Goal: Transaction & Acquisition: Book appointment/travel/reservation

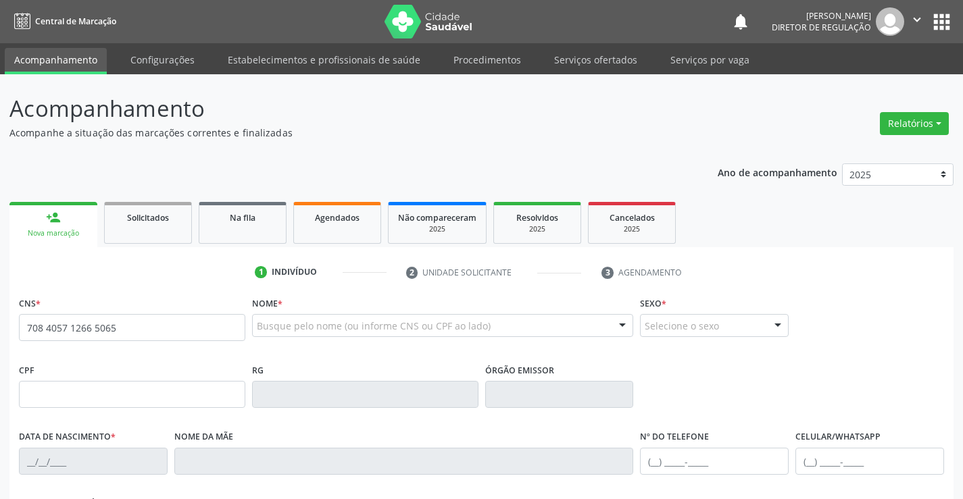
type input "708 4057 1266 5065"
type input "[DATE]"
type input "S/N"
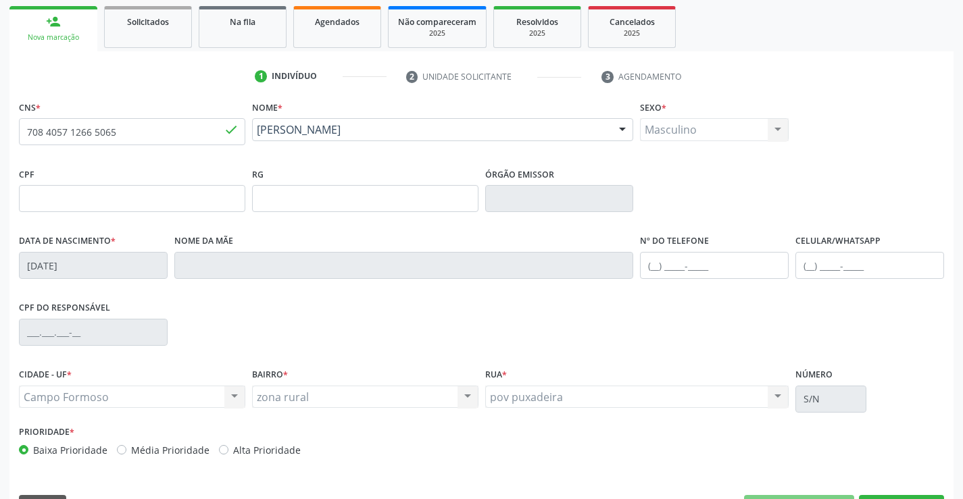
scroll to position [233, 0]
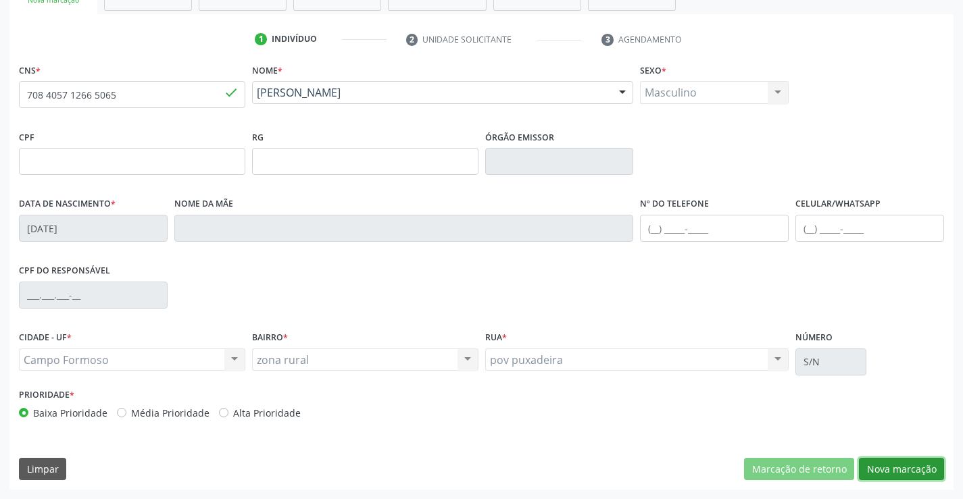
click at [904, 464] on button "Nova marcação" at bounding box center [901, 469] width 85 height 23
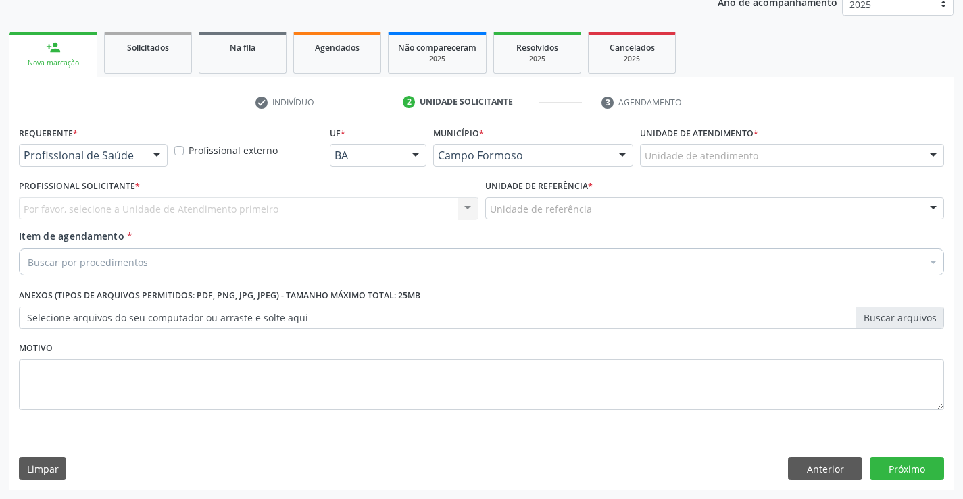
click at [145, 155] on div "Profissional de Saúde Profissional de Saúde Paciente Nenhum resultado encontrad…" at bounding box center [93, 155] width 149 height 23
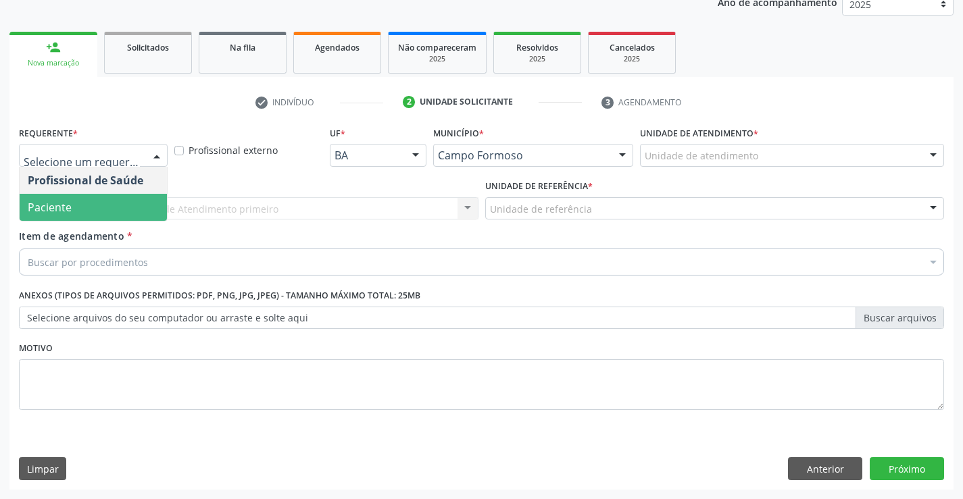
click at [116, 200] on span "Paciente" at bounding box center [93, 207] width 147 height 27
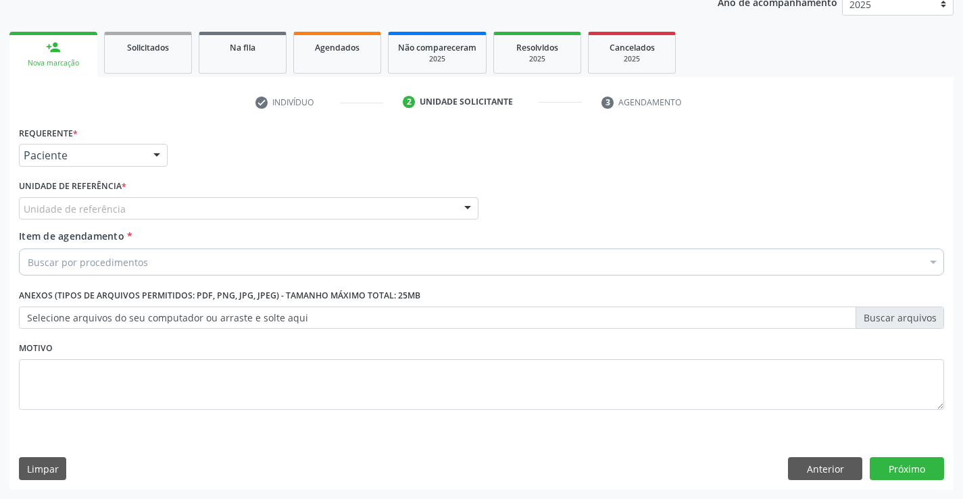
click at [249, 197] on div "Unidade de referência" at bounding box center [249, 208] width 460 height 23
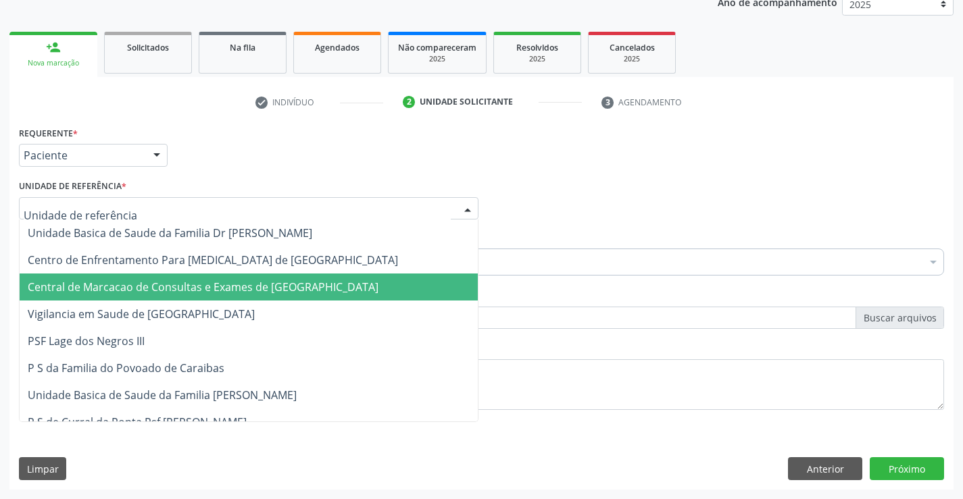
click at [260, 299] on span "Central de Marcacao de Consultas e Exames de [GEOGRAPHIC_DATA]" at bounding box center [249, 287] width 458 height 27
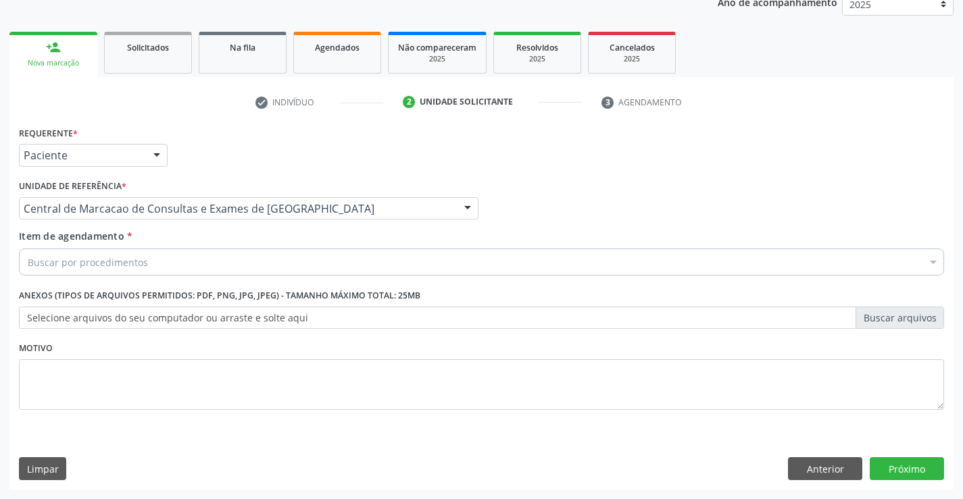
click at [310, 270] on div "Buscar por procedimentos" at bounding box center [481, 262] width 925 height 27
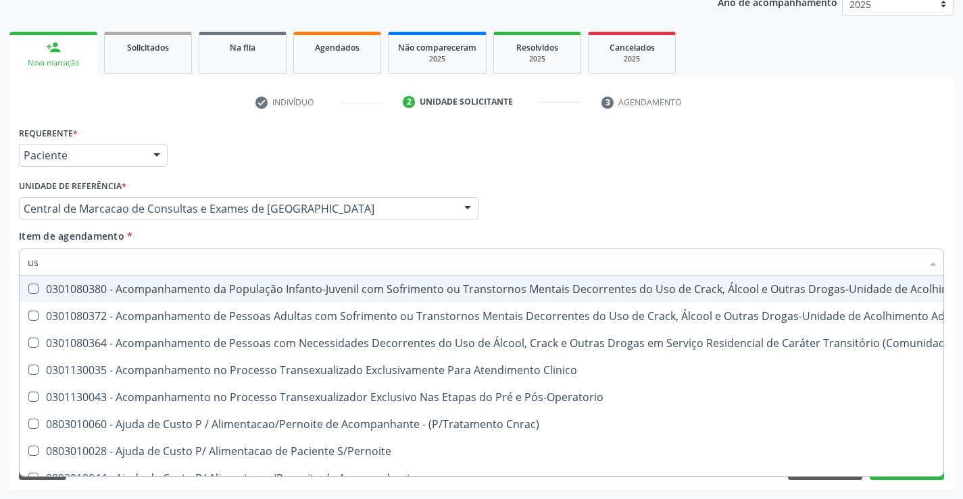
type input "usg"
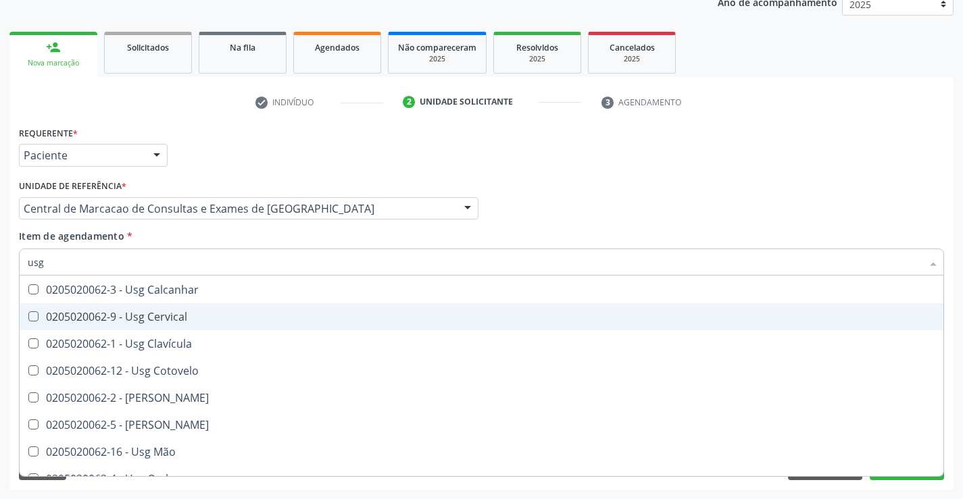
scroll to position [135, 0]
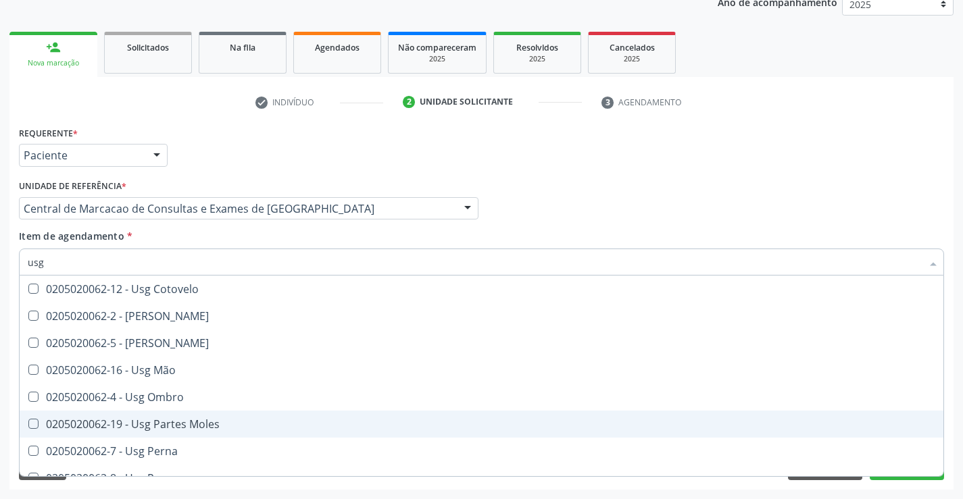
drag, startPoint x: 239, startPoint y: 420, endPoint x: 595, endPoint y: 310, distance: 372.2
click at [240, 420] on div "0205020062-19 - Usg Partes Moles" at bounding box center [482, 424] width 908 height 11
checkbox Moles "true"
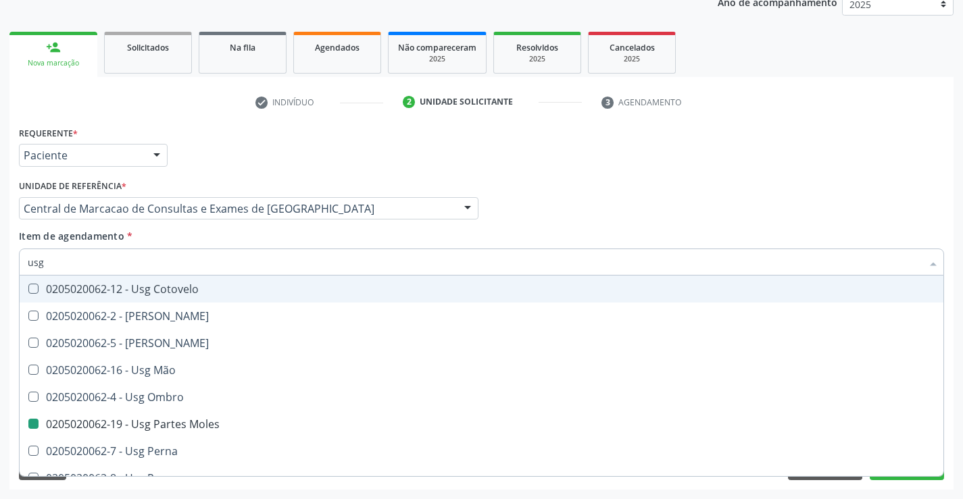
click at [692, 233] on div "Item de agendamento * usg Desfazer seleção 0205020062-14 - Usg Axila 0205020062…" at bounding box center [481, 250] width 925 height 43
checkbox Braço "true"
checkbox Moles "false"
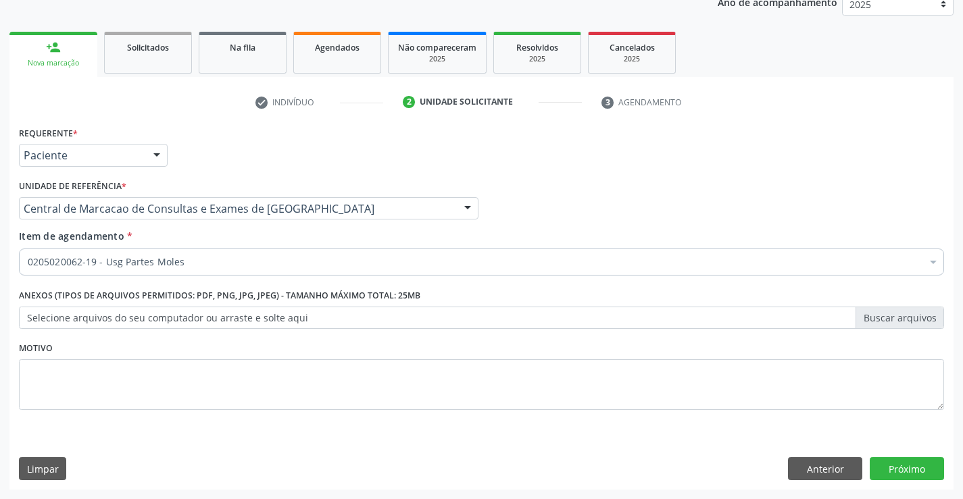
scroll to position [0, 0]
click at [894, 468] on button "Próximo" at bounding box center [907, 469] width 74 height 23
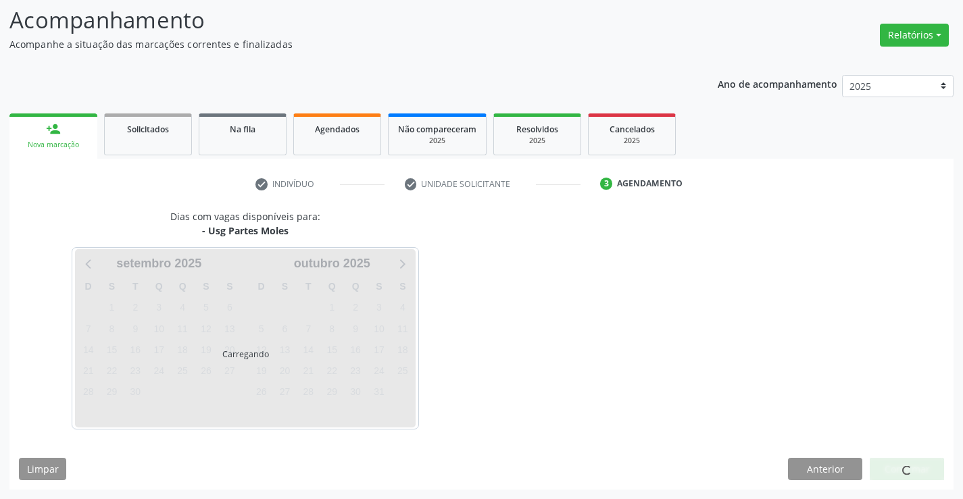
scroll to position [89, 0]
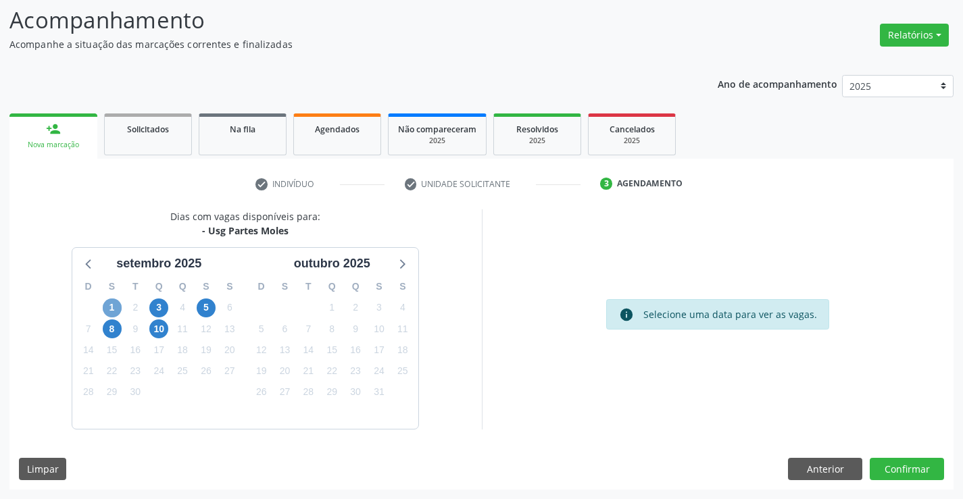
click at [110, 308] on span "1" at bounding box center [112, 308] width 19 height 19
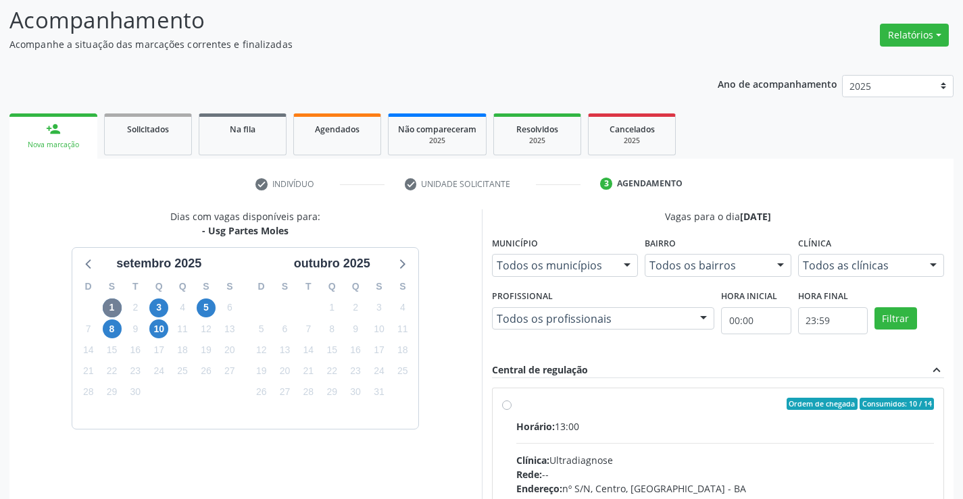
click at [512, 410] on input "Ordem de chegada Consumidos: 10 / 14 Horário: 13:00 Clínica: Ultradiagnose Rede…" at bounding box center [506, 404] width 9 height 12
radio input "true"
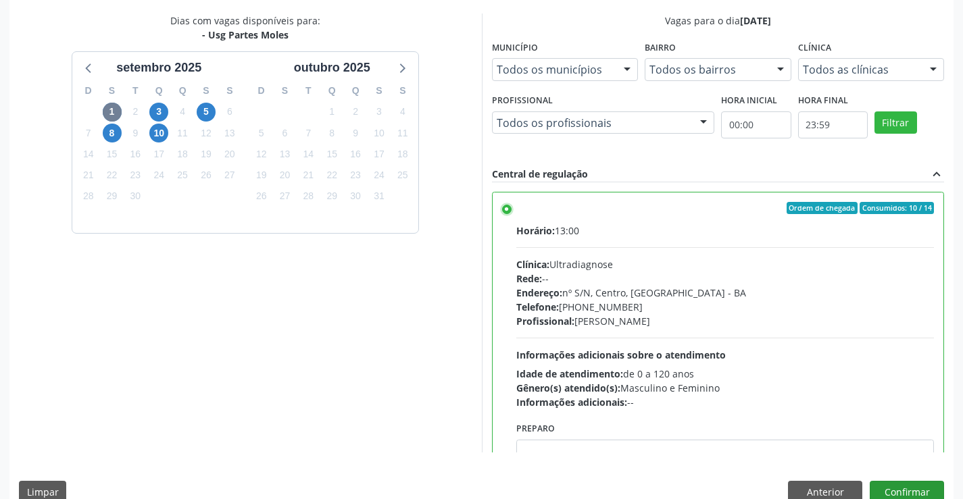
scroll to position [308, 0]
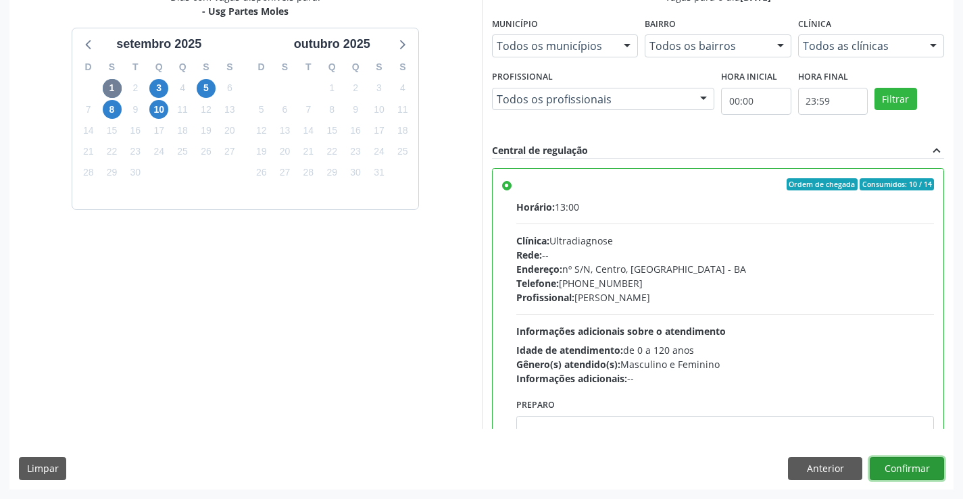
click at [903, 470] on button "Confirmar" at bounding box center [907, 469] width 74 height 23
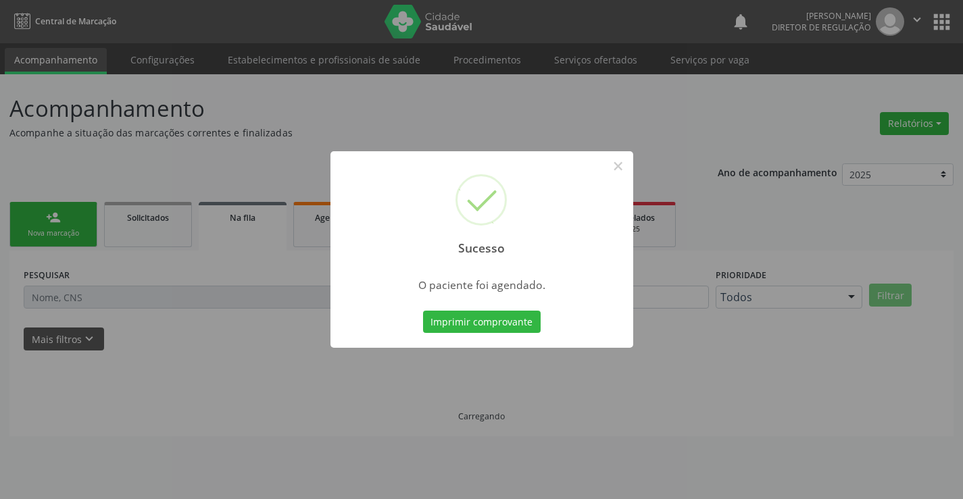
scroll to position [0, 0]
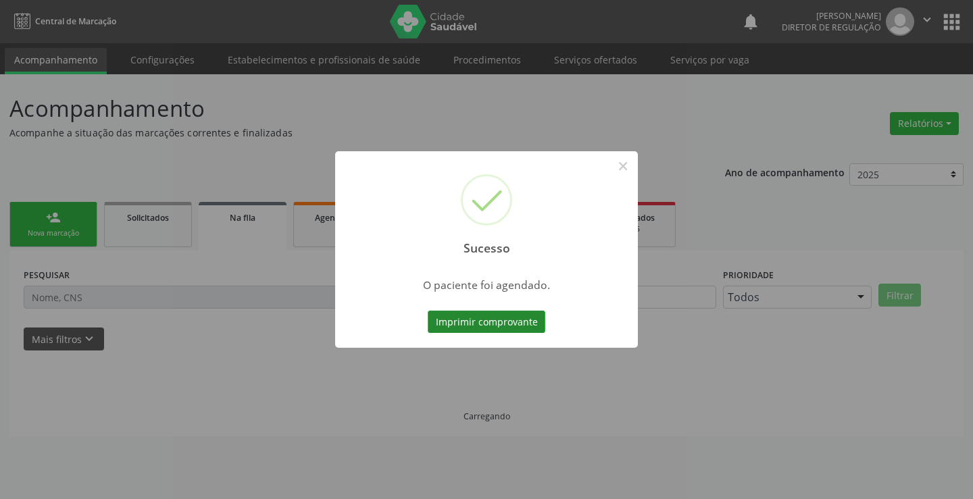
click at [529, 320] on button "Imprimir comprovante" at bounding box center [487, 322] width 118 height 23
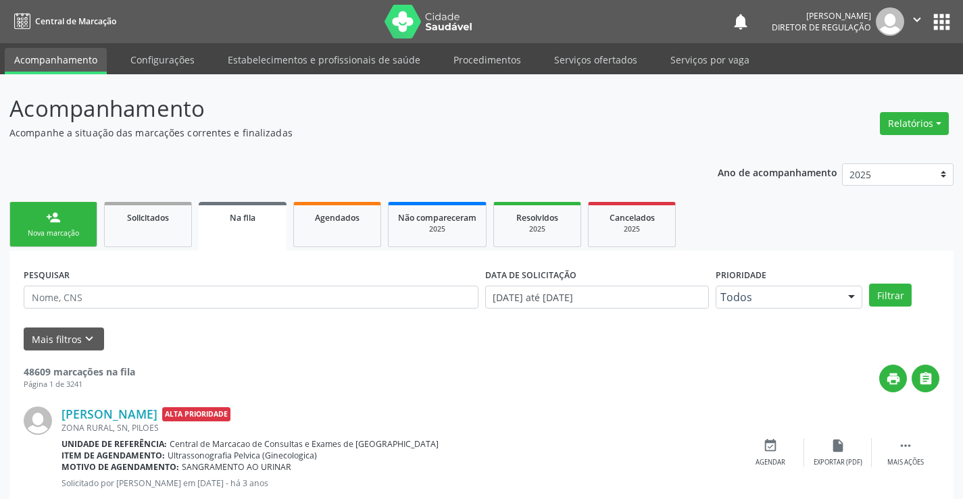
click at [62, 222] on link "person_add Nova marcação" at bounding box center [53, 224] width 88 height 45
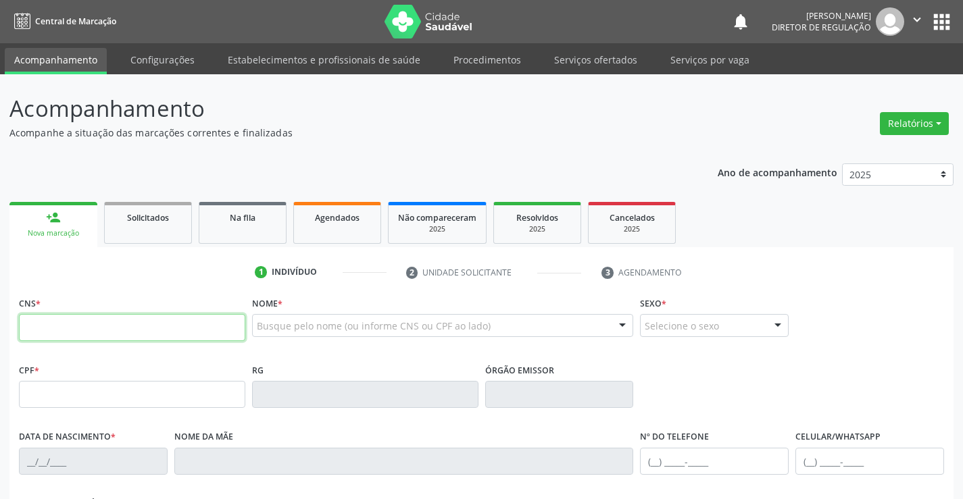
click at [165, 337] on input "text" at bounding box center [132, 327] width 226 height 27
type input "700 5043 3691 2351"
type input "0340453257"
type input "15/03/1963"
type input "(74) 98151-8733"
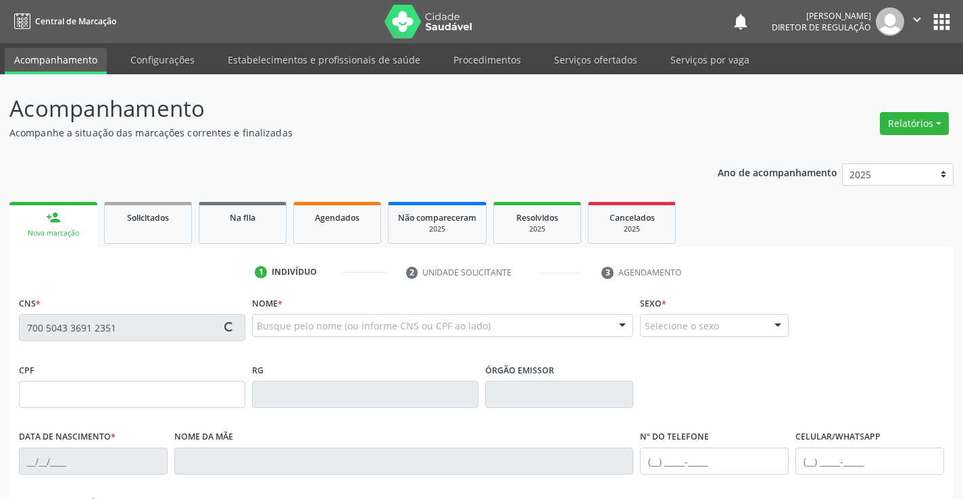
type input "(74) 98151-8733"
type input "S/N"
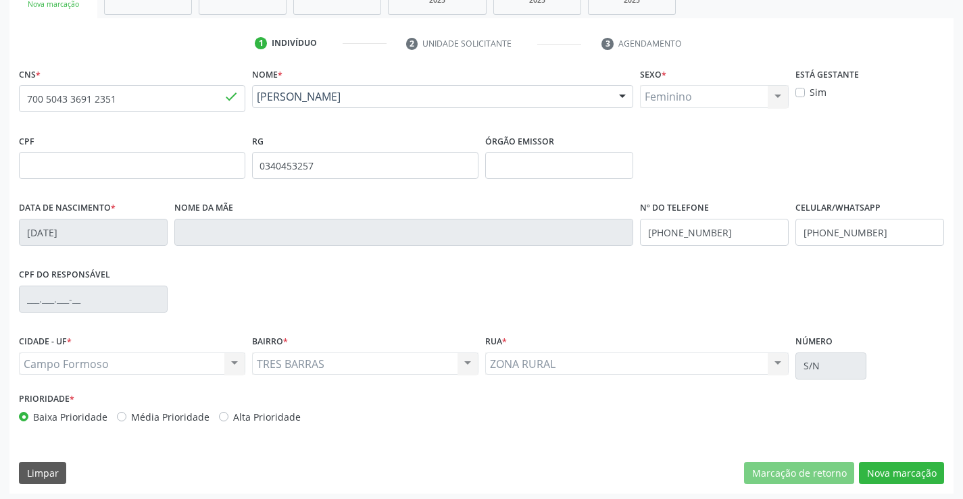
scroll to position [233, 0]
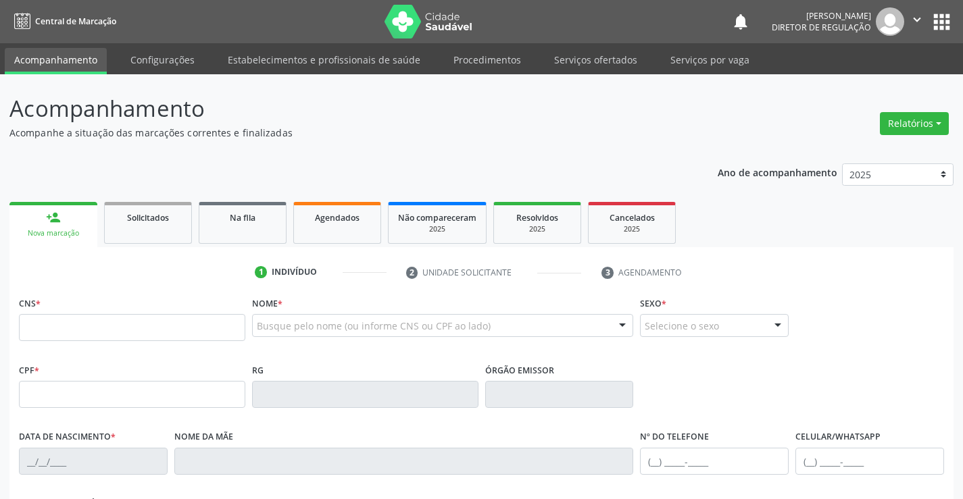
click at [70, 321] on input "text" at bounding box center [132, 327] width 226 height 27
type input "704 0063 7426 1663"
type input "0773012850"
type input "[DATE]"
type input "[PHONE_NUMBER]"
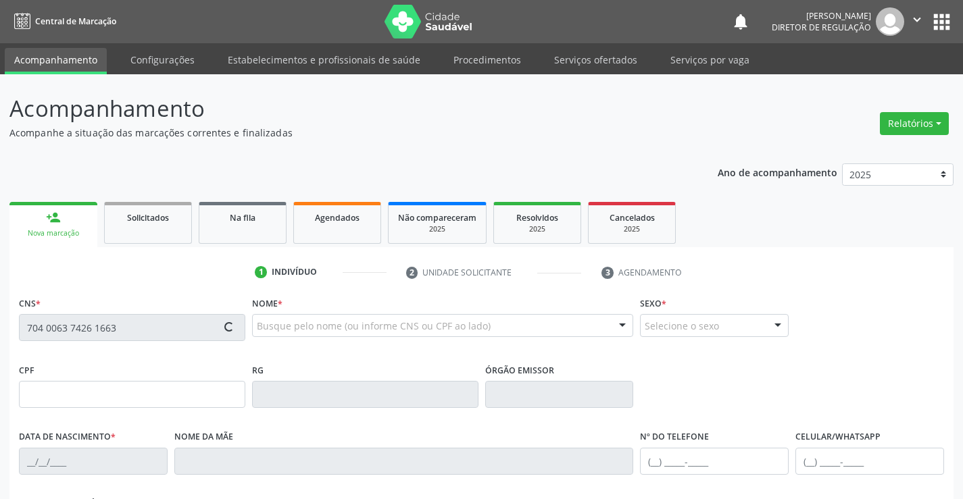
type input "[PHONE_NUMBER]"
type input "S/N"
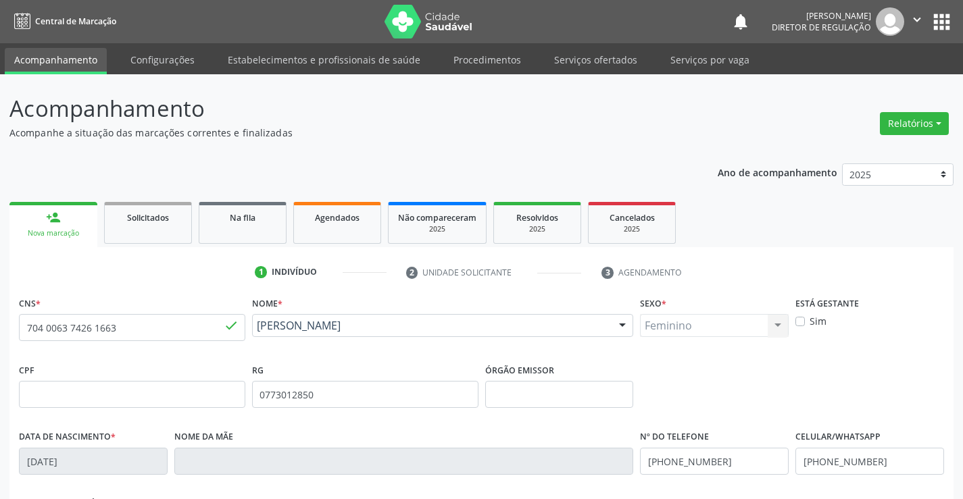
click at [915, 20] on icon "" at bounding box center [917, 19] width 15 height 15
click at [855, 85] on link "Sair" at bounding box center [882, 82] width 93 height 19
